Goal: Task Accomplishment & Management: Manage account settings

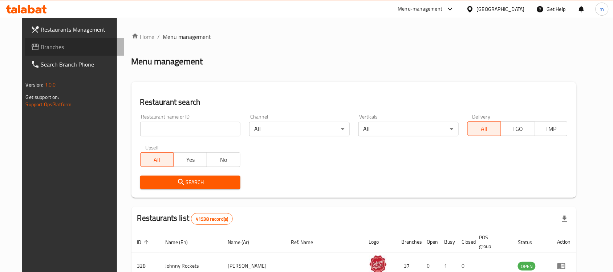
click at [67, 48] on span "Branches" at bounding box center [80, 46] width 78 height 9
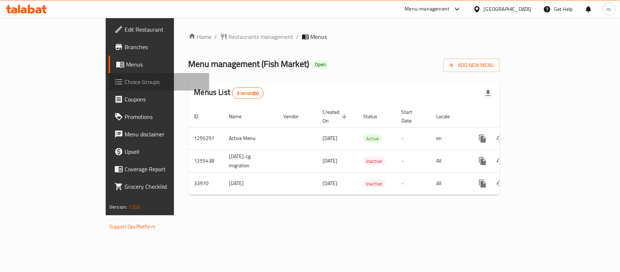
click at [109, 74] on link "Choice Groups" at bounding box center [159, 81] width 101 height 17
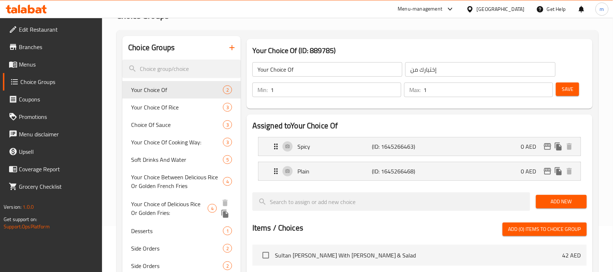
scroll to position [45, 0]
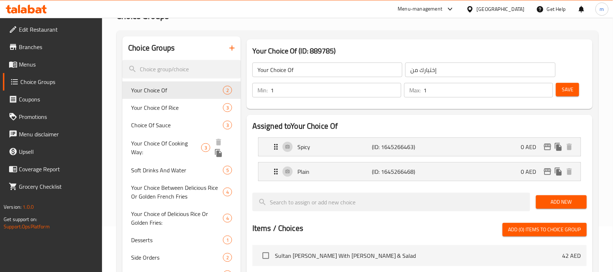
click at [190, 142] on span "Your Choice Of Cooking Way:" at bounding box center [166, 147] width 70 height 17
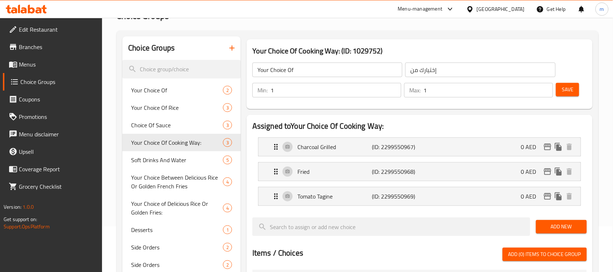
type input "Your Choice Of Cooking Way:"
type input "إختيارك من طريقة طهي:"
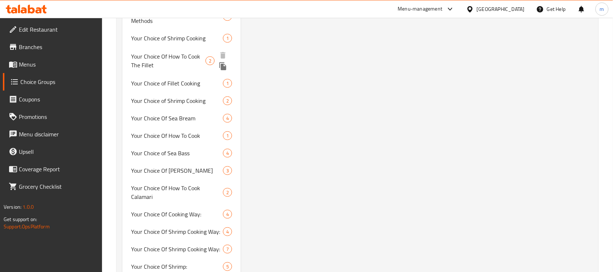
scroll to position [771, 0]
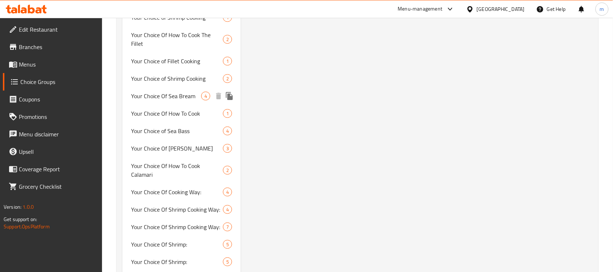
click at [169, 95] on span "Your Choice Of Sea Bream" at bounding box center [166, 95] width 70 height 9
type input "Your Choice Of Sea Bream"
type input "اختيارك من سبريم"
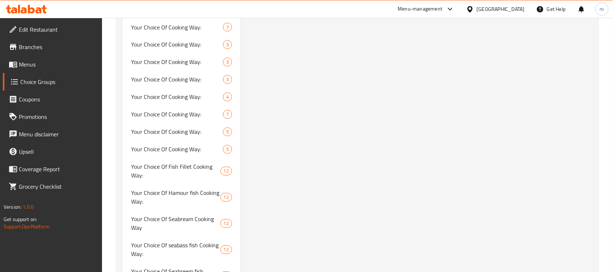
scroll to position [1225, 0]
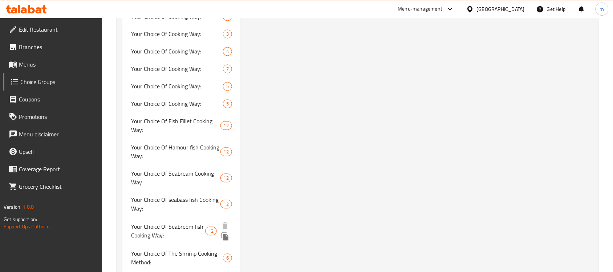
click at [151, 222] on span "Your Choice Of Seabreem fish Cooking Way:" at bounding box center [168, 230] width 74 height 17
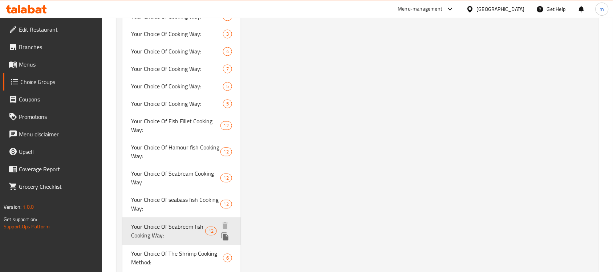
type input "Your Choice Of Seabreem fish Cooking Way:"
type input "اختيارك من طريقة طهي سمك سيبريم:"
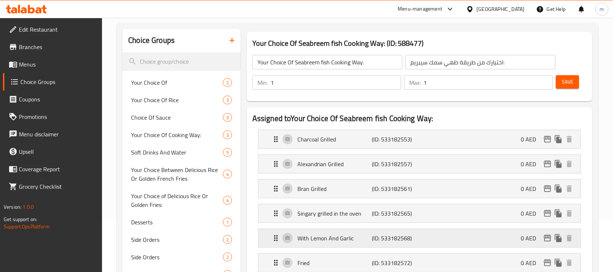
scroll to position [45, 0]
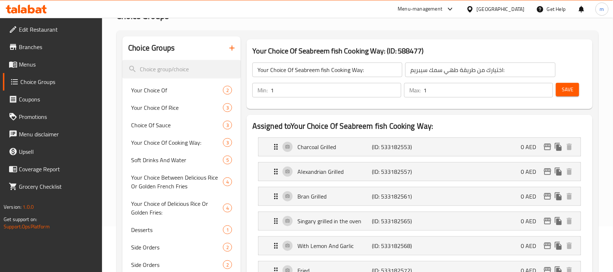
click at [44, 48] on span "Branches" at bounding box center [58, 46] width 78 height 9
